Goal: Task Accomplishment & Management: Manage account settings

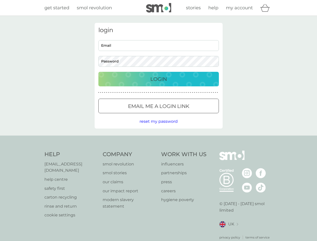
click at [266, 8] on icon "basket" at bounding box center [265, 8] width 10 height 8
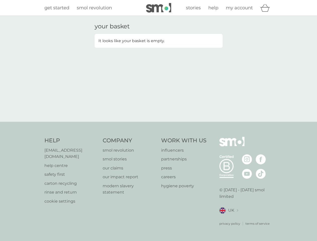
click at [158, 121] on div "your basket It looks like your basket is empty." at bounding box center [158, 69] width 317 height 106
click at [229, 218] on div "privacy policy terms of service" at bounding box center [245, 219] width 53 height 12
